Goal: Find specific page/section: Find specific page/section

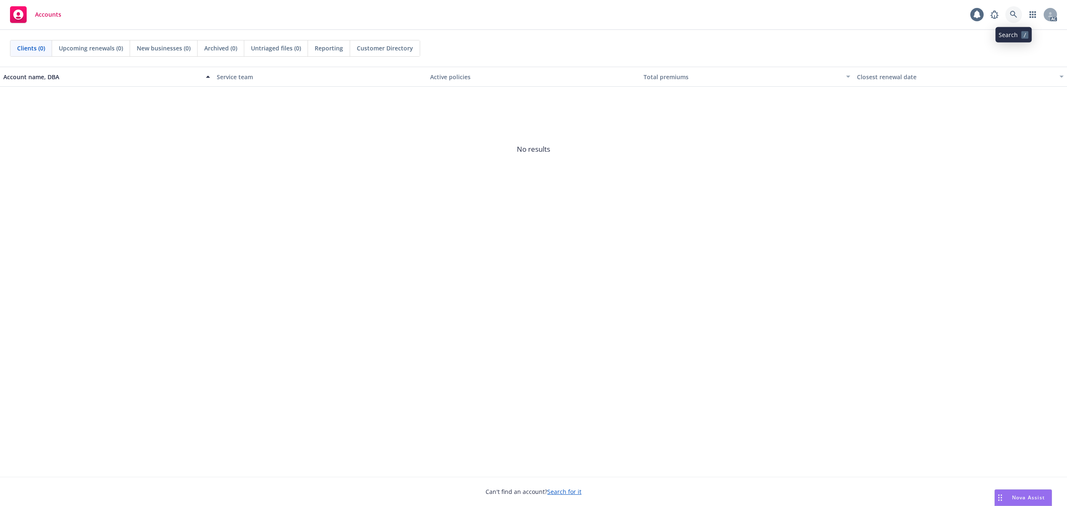
click at [1011, 19] on link at bounding box center [1014, 14] width 17 height 17
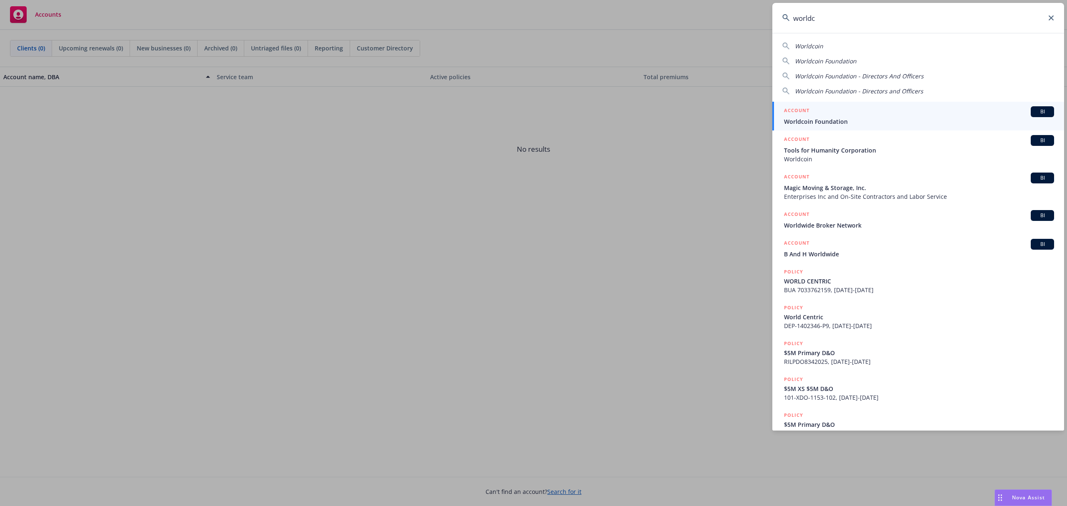
type input "worldc"
click at [848, 121] on span "Worldcoin Foundation" at bounding box center [919, 121] width 270 height 9
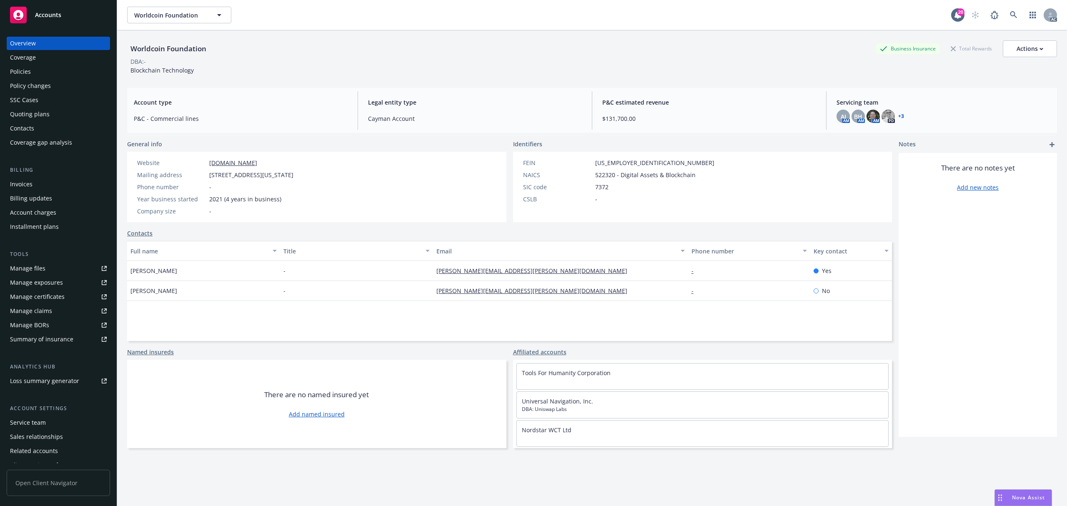
click at [49, 212] on div "Account charges" at bounding box center [33, 212] width 46 height 13
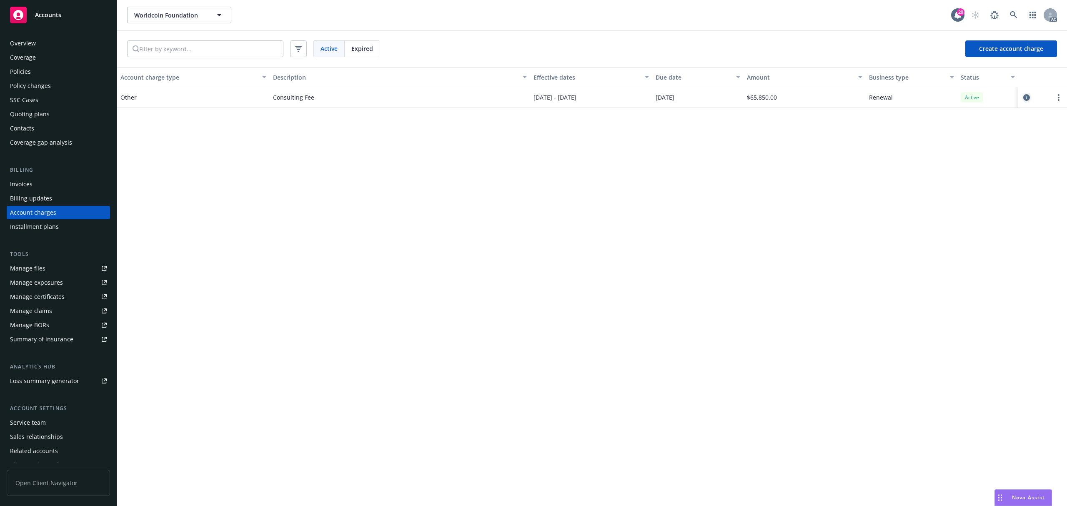
click at [1023, 99] on link "circleInformation" at bounding box center [1027, 98] width 10 height 10
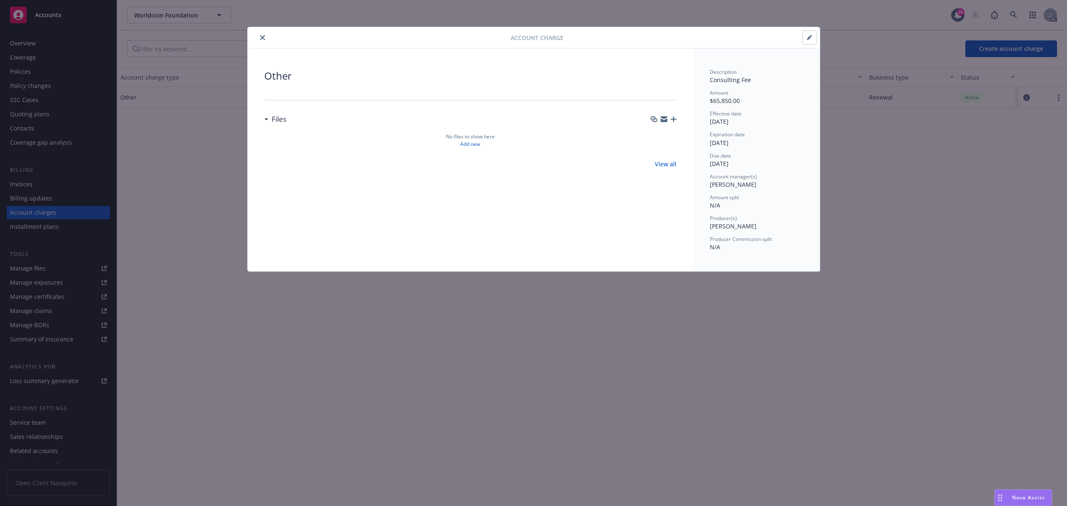
click at [267, 36] on button "close" at bounding box center [263, 38] width 10 height 10
